Goal: Task Accomplishment & Management: Manage account settings

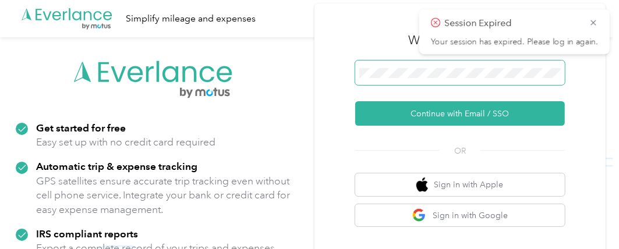
click at [423, 79] on span at bounding box center [460, 73] width 210 height 24
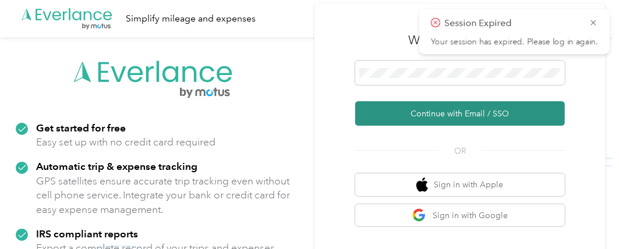
click at [437, 110] on button "Continue with Email / SSO" at bounding box center [460, 113] width 210 height 24
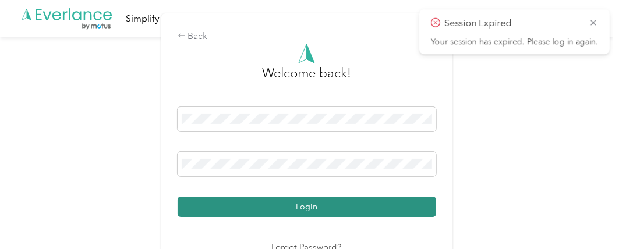
click at [281, 204] on button "Login" at bounding box center [307, 207] width 258 height 20
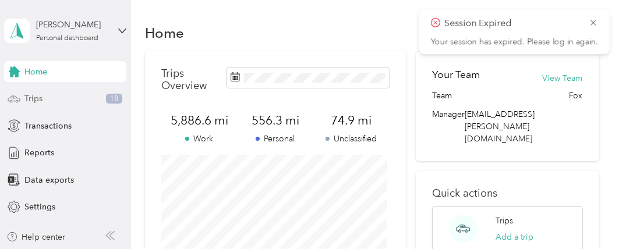
click at [58, 101] on div "Trips 18" at bounding box center [65, 98] width 122 height 21
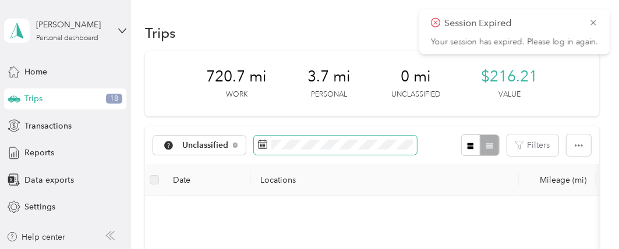
click at [260, 147] on icon at bounding box center [262, 144] width 9 height 9
click at [258, 142] on icon at bounding box center [262, 144] width 9 height 9
click at [262, 143] on icon at bounding box center [262, 144] width 9 height 9
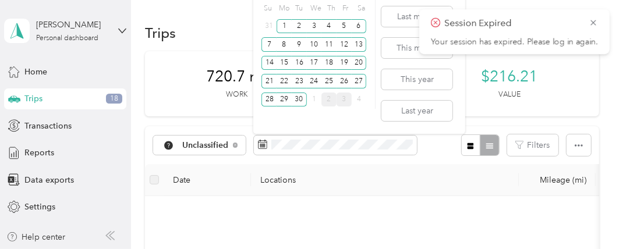
click at [346, 101] on div "3" at bounding box center [343, 100] width 15 height 15
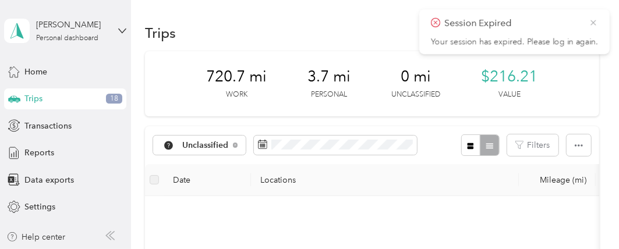
click at [595, 20] on icon at bounding box center [592, 22] width 5 height 5
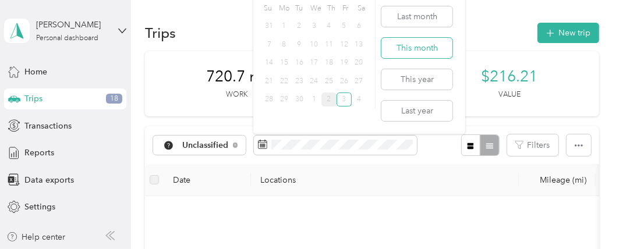
click at [411, 51] on button "This month" at bounding box center [416, 48] width 71 height 20
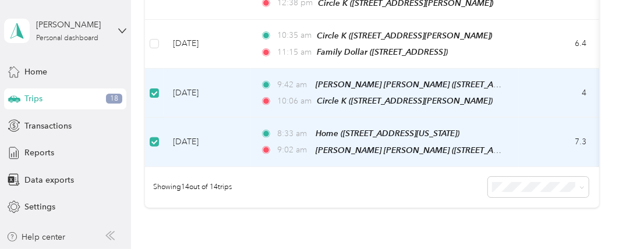
scroll to position [697, 0]
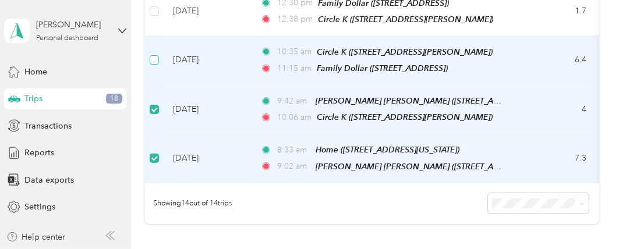
click at [154, 54] on label at bounding box center [154, 60] width 9 height 13
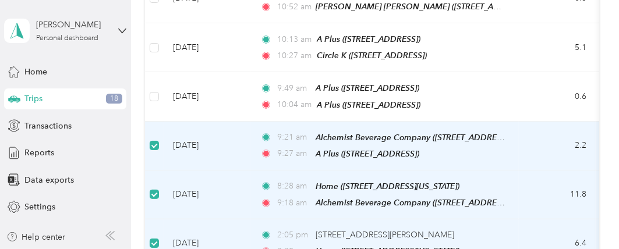
scroll to position [348, 0]
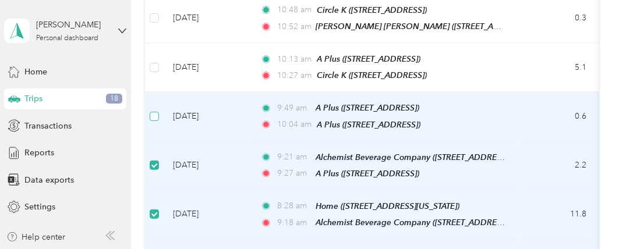
click at [158, 110] on label at bounding box center [154, 116] width 9 height 13
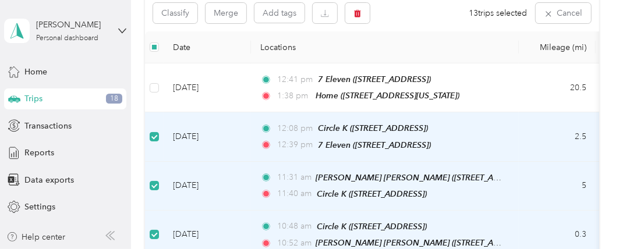
scroll to position [115, 0]
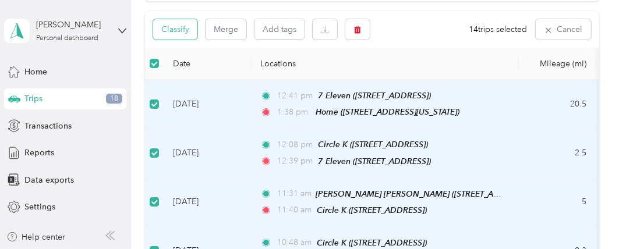
click at [182, 32] on button "Classify" at bounding box center [175, 29] width 44 height 20
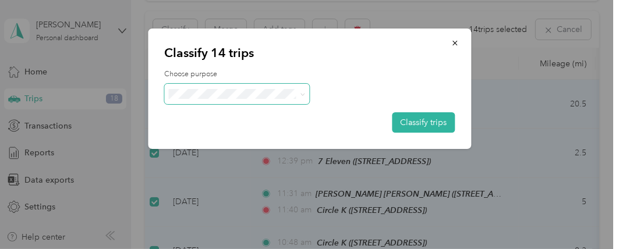
click at [236, 87] on span at bounding box center [237, 94] width 146 height 20
click at [233, 107] on li "[PERSON_NAME]" at bounding box center [237, 115] width 146 height 20
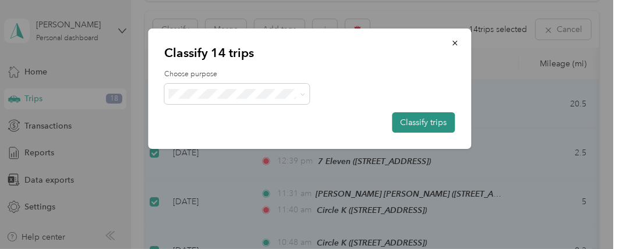
click at [434, 122] on button "Classify trips" at bounding box center [423, 122] width 63 height 20
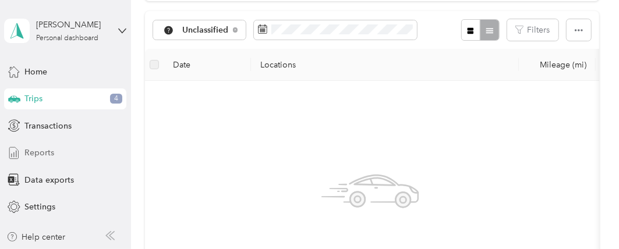
click at [31, 153] on span "Reports" at bounding box center [39, 153] width 30 height 12
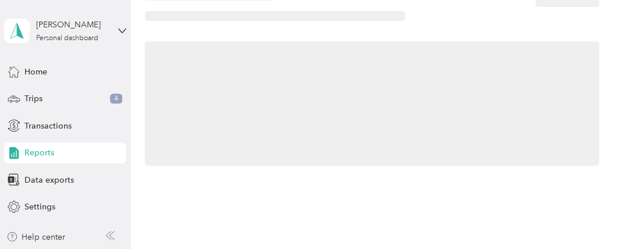
scroll to position [115, 0]
